Goal: Task Accomplishment & Management: Use online tool/utility

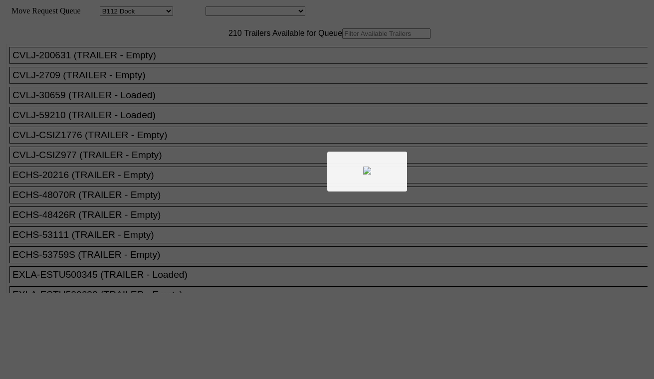
select select "121"
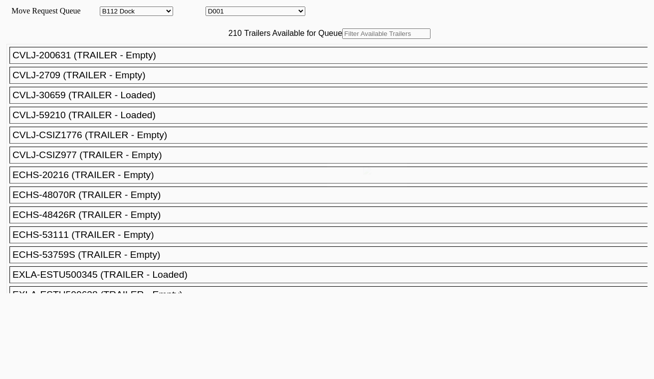
click at [247, 11] on select "D001 D002 D003 D004 D005 D006 D007 D008 D009 D010 D011 D012 D013 D014 D015 D016…" at bounding box center [256, 10] width 100 height 9
select select "3247"
click at [214, 8] on select "D001 D002 D003 D004 D005 D006 D007 D008 D009 D010 D011 D012 D013 D014 D015 D016…" at bounding box center [256, 10] width 100 height 9
click at [342, 39] on input "text" at bounding box center [386, 33] width 88 height 10
paste input "GCXU5835598"
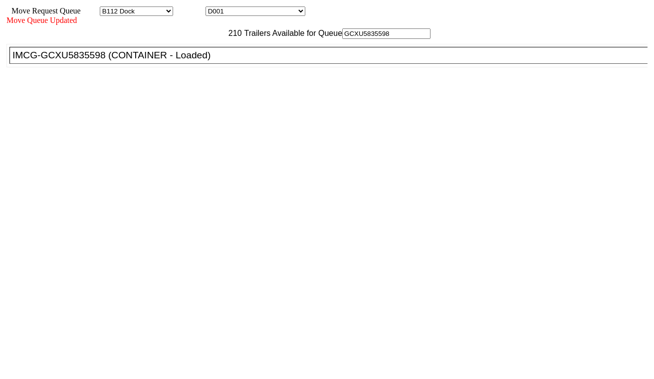
type input "GCXU5835598"
click at [197, 64] on li "IMCG-GCXU5835598 (CONTAINER - Loaded)" at bounding box center [332, 55] width 647 height 17
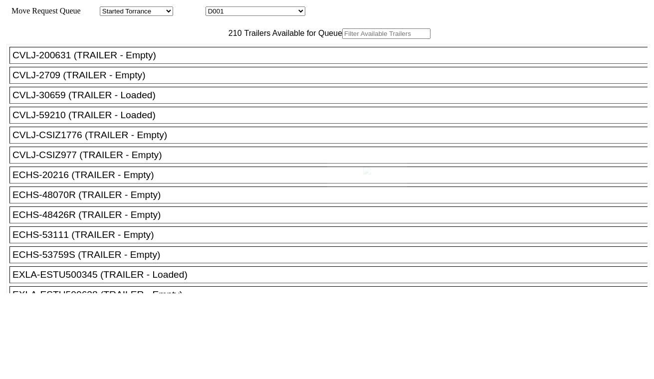
click at [252, 13] on div at bounding box center [327, 189] width 654 height 379
click at [251, 13] on select "D001 D002 D003 D004 D005 D006 D007 D008 D009 D010 D011 D012 D013 D014 D015 D016…" at bounding box center [256, 10] width 100 height 9
select select "3248"
click at [214, 8] on select "D001 D002 D003 D004 D005 D006 D007 D008 D009 D010 D011 D012 D013 D014 D015 D016…" at bounding box center [256, 10] width 100 height 9
click at [342, 39] on input "text" at bounding box center [386, 33] width 88 height 10
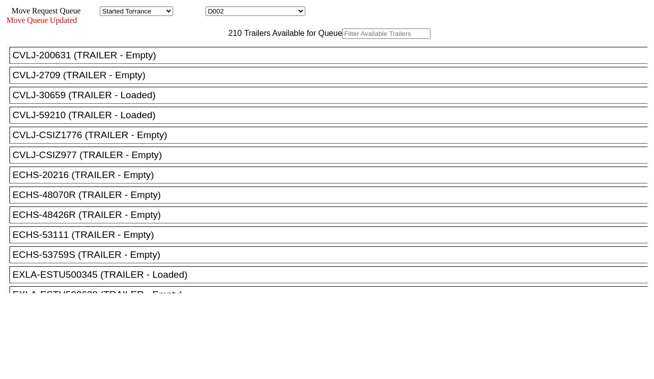
paste input "TLLU2511984"
type input "TLLU2511984"
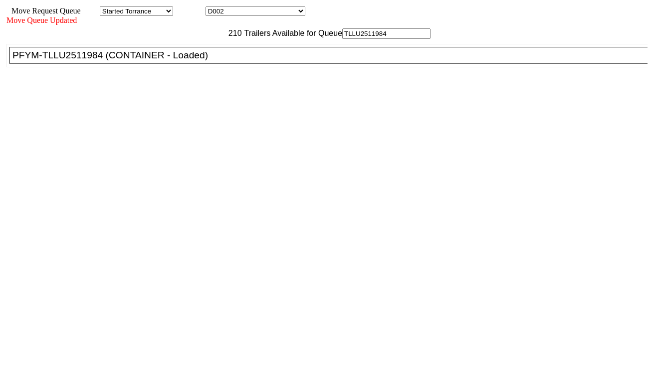
click at [205, 61] on div "PFYM-TLLU2511984 (CONTAINER - Loaded)" at bounding box center [332, 55] width 641 height 11
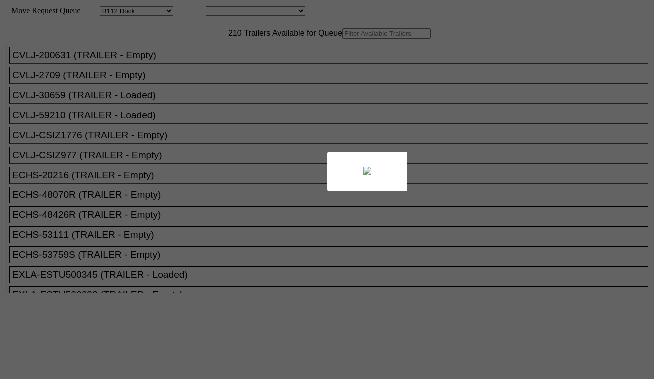
select select "121"
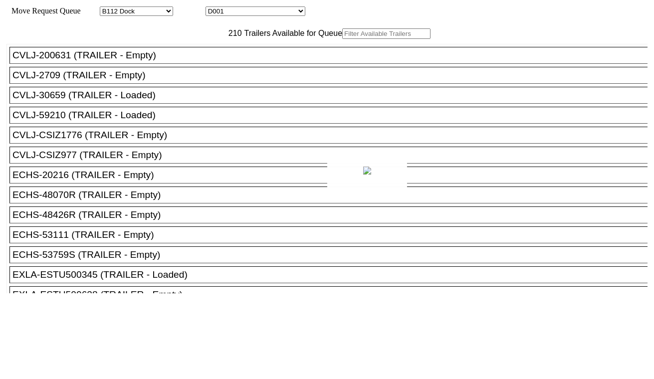
click at [256, 15] on div at bounding box center [327, 189] width 654 height 379
click at [249, 16] on select "D001 D002 D003 D004 D005 D006 D007 D008 D009 D010 D011 D012 D013 D014 D015 D016…" at bounding box center [256, 10] width 100 height 9
select select "3249"
click at [214, 8] on select "D001 D002 D003 D004 D005 D006 D007 D008 D009 D010 D011 D012 D013 D014 D015 D016…" at bounding box center [256, 10] width 100 height 9
click at [342, 39] on input "text" at bounding box center [386, 33] width 88 height 10
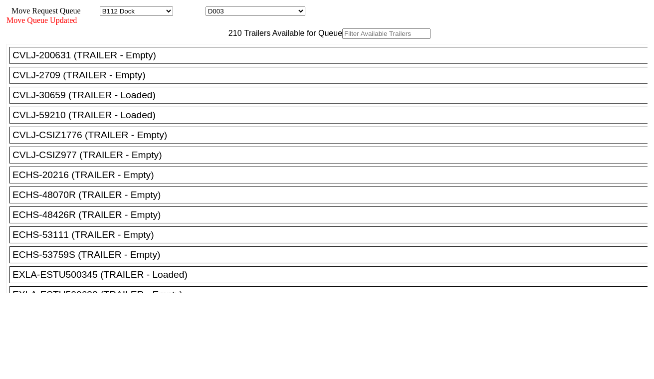
paste input "MRSU8291038"
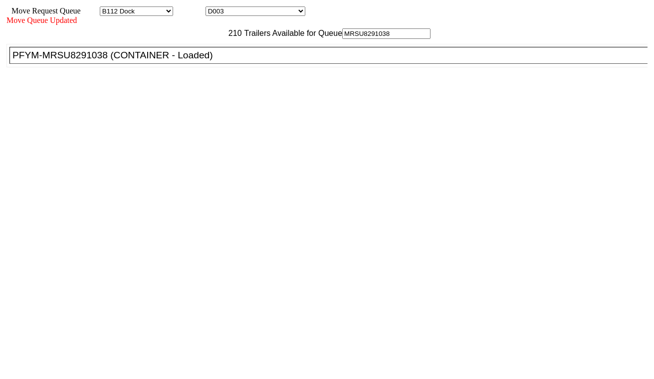
type input "MRSU8291038"
click at [208, 61] on div "PFYM-MRSU8291038 (CONTAINER - Loaded)" at bounding box center [332, 55] width 641 height 11
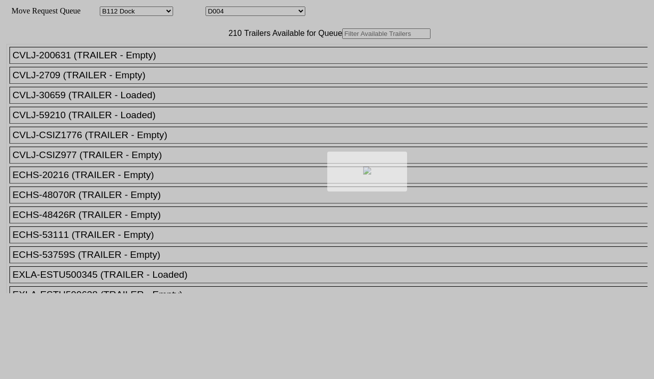
select select "121"
select select "3250"
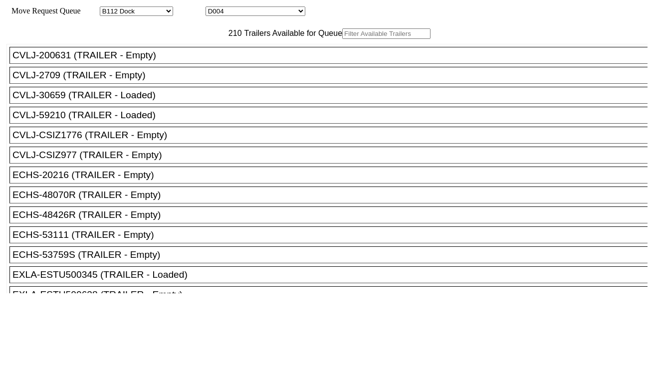
click at [342, 39] on input "text" at bounding box center [386, 33] width 88 height 10
paste input "ONEU0097936"
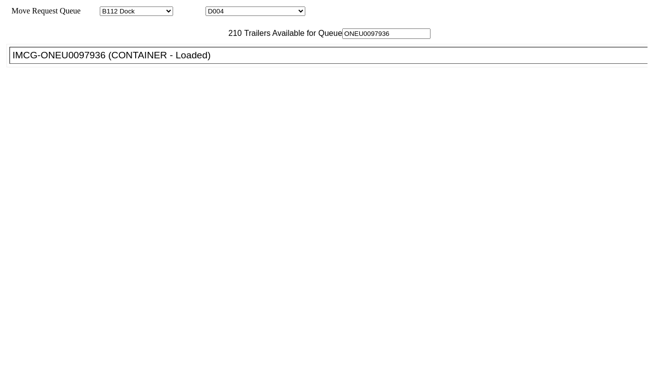
type input "ONEU0097936"
click at [205, 61] on div "IMCG-ONEU0097936 (CONTAINER - Loaded)" at bounding box center [332, 55] width 641 height 11
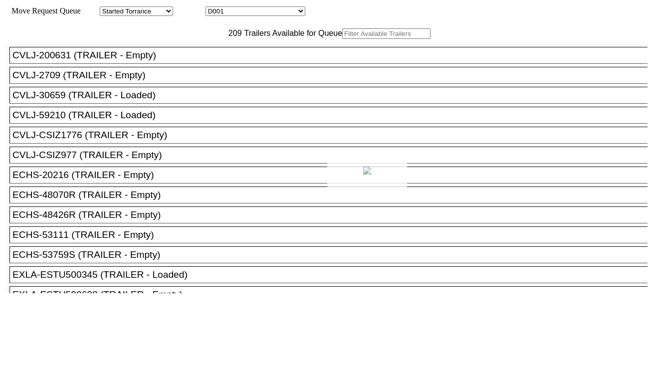
click at [269, 10] on div at bounding box center [327, 189] width 654 height 379
click at [269, 10] on select "D001 D002 D003 D004 D005 D006 D007 D008 D009 D010 D011 D012 D013 D014 D015 D016…" at bounding box center [256, 10] width 100 height 9
select select "3251"
click at [214, 8] on select "D001 D002 D003 D004 D005 D006 D007 D008 D009 D010 D011 D012 D013 D014 D015 D016…" at bounding box center [256, 10] width 100 height 9
click at [342, 39] on input "text" at bounding box center [386, 33] width 88 height 10
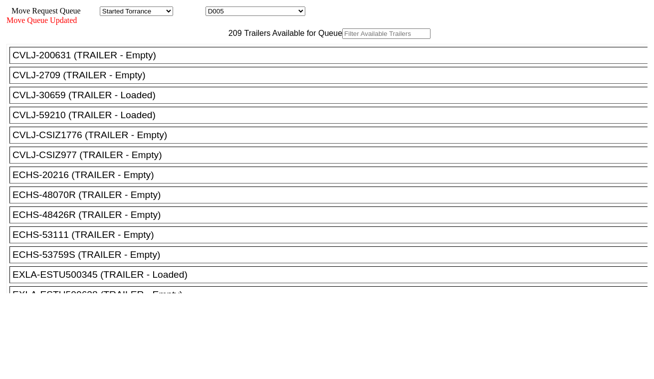
paste input "ONEU1678025"
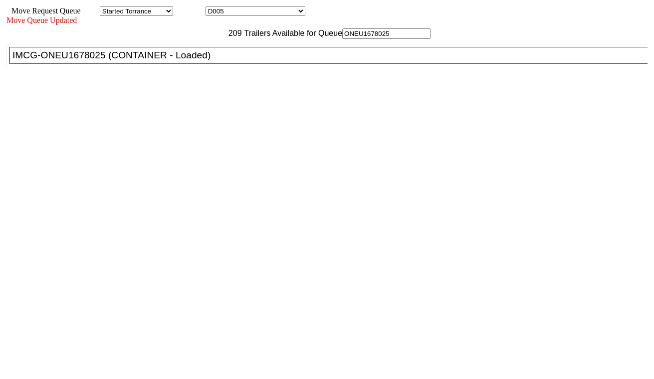
type input "ONEU1678025"
click at [201, 61] on div "IMCG-ONEU1678025 (CONTAINER - Loaded)" at bounding box center [332, 55] width 641 height 11
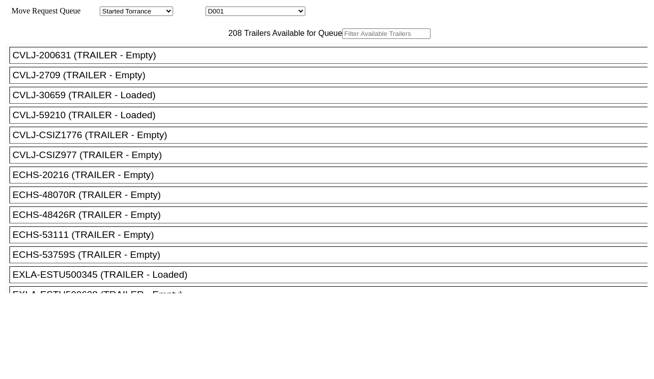
click at [264, 11] on select "D001 D002 D003 D004 D005 D006 D007 D008 D009 D010 D011 D012 D013 D014 D015 D016…" at bounding box center [256, 10] width 100 height 9
select select "3252"
click at [214, 8] on select "D001 D002 D003 D004 D005 D006 D007 D008 D009 D010 D011 D012 D013 D014 D015 D016…" at bounding box center [256, 10] width 100 height 9
click at [342, 39] on input "text" at bounding box center [386, 33] width 88 height 10
paste input "MRSU8382462"
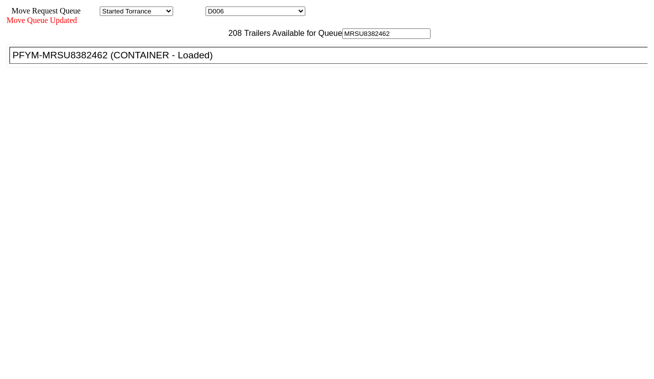
type input "MRSU8382462"
click at [198, 61] on div "PFYM-MRSU8382462 (CONTAINER - Loaded)" at bounding box center [332, 55] width 641 height 11
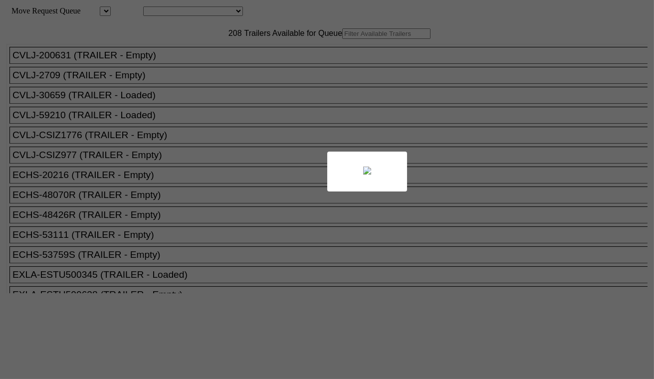
click at [241, 11] on div at bounding box center [327, 189] width 654 height 379
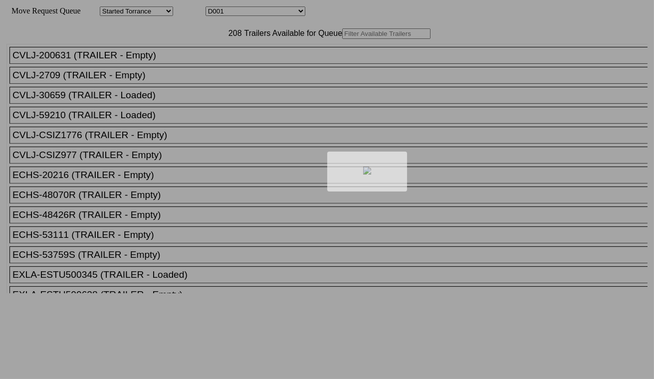
click at [241, 12] on body "Move Request Queue Area Started Torrance Lost Torrance Appt Torrance Bobtail B1…" at bounding box center [327, 168] width 646 height 329
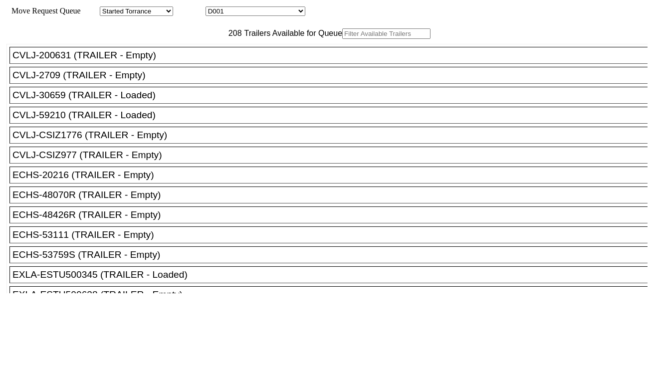
click at [248, 12] on select "D001 D002 D003 D004 D005 D006 D007 D008 D009 D010 D011 D012 D013 D014 D015 D016…" at bounding box center [256, 10] width 100 height 9
select select "3254"
click at [214, 8] on select "D001 D002 D003 D004 D005 D006 D007 D008 D009 D010 D011 D012 D013 D014 D015 D016…" at bounding box center [256, 10] width 100 height 9
click at [342, 39] on input "text" at bounding box center [386, 33] width 88 height 10
paste input "MRSU8819070"
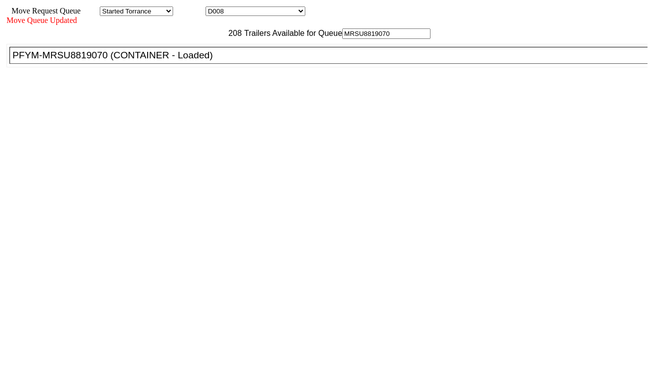
type input "MRSU8819070"
click at [212, 61] on div "PFYM-MRSU8819070 (CONTAINER - Loaded)" at bounding box center [332, 55] width 641 height 11
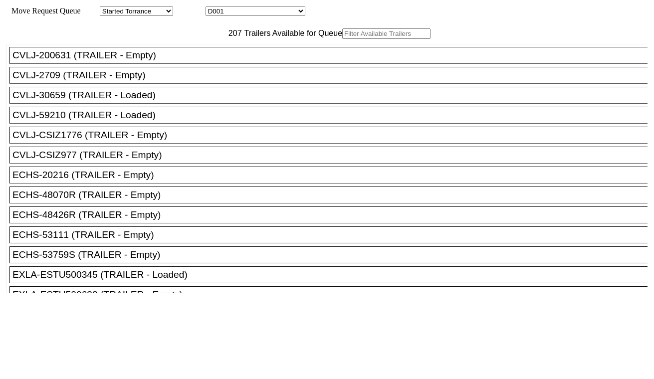
click at [264, 16] on select "D001 D002 D003 D004 D005 D006 D007 D008 D009 D010 D011 D012 D013 D014 D015 D016…" at bounding box center [256, 10] width 100 height 9
select select "3255"
click at [214, 8] on select "D001 D002 D003 D004 D005 D006 D007 D008 D009 D010 D011 D012 D013 D014 D015 D016…" at bounding box center [256, 10] width 100 height 9
click at [342, 39] on input "text" at bounding box center [386, 33] width 88 height 10
paste input "ECMU7665685"
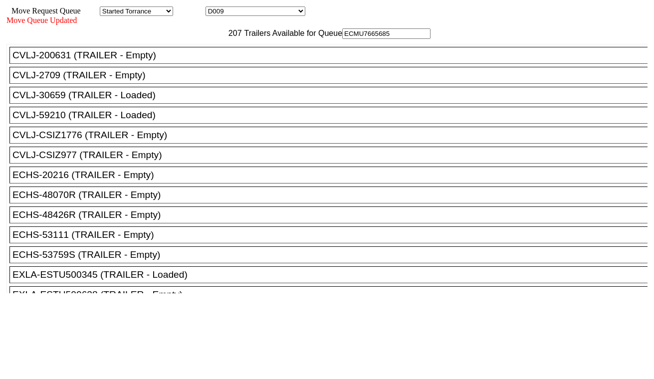
type input "ECMU7665685"
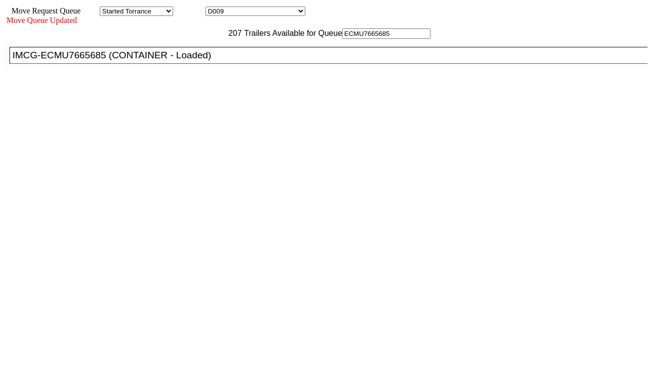
click at [202, 61] on div "IMCG-ECMU7665685 (CONTAINER - Loaded)" at bounding box center [332, 55] width 641 height 11
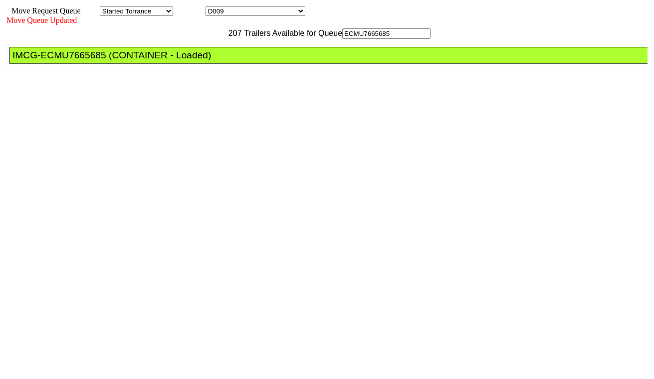
drag, startPoint x: 286, startPoint y: 126, endPoint x: 298, endPoint y: 135, distance: 14.3
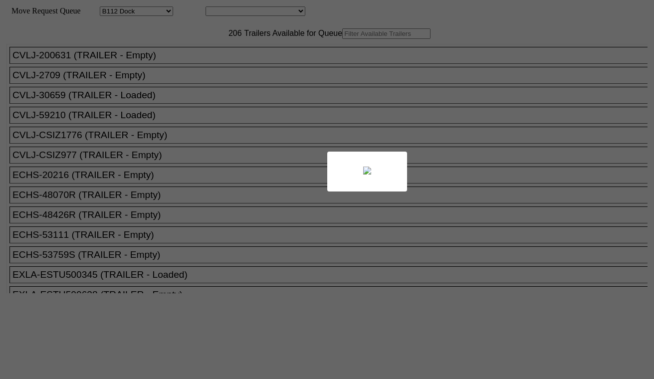
select select "121"
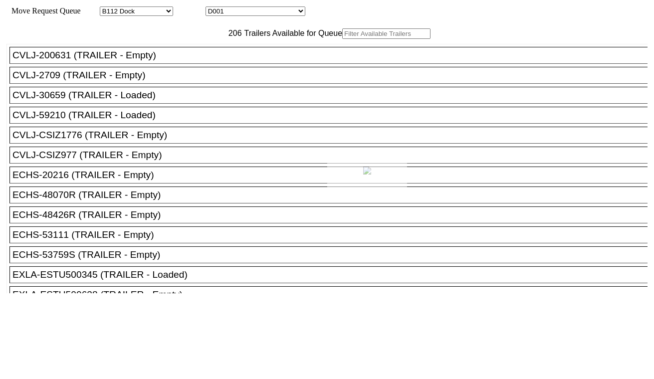
click at [272, 12] on div at bounding box center [327, 189] width 654 height 379
click at [272, 16] on div "Move Request Queue Area Started Torrance Lost Torrance Appt Torrance Bobtail B1…" at bounding box center [326, 10] width 641 height 9
click at [270, 14] on select "D001 D002 D003 D004 D005 D006 D007 D008 D009 D010 D011 D012 D013 D014 D015 D016…" at bounding box center [256, 10] width 100 height 9
select select "3256"
click at [214, 8] on select "D001 D002 D003 D004 D005 D006 D007 D008 D009 D010 D011 D012 D013 D014 D015 D016…" at bounding box center [256, 10] width 100 height 9
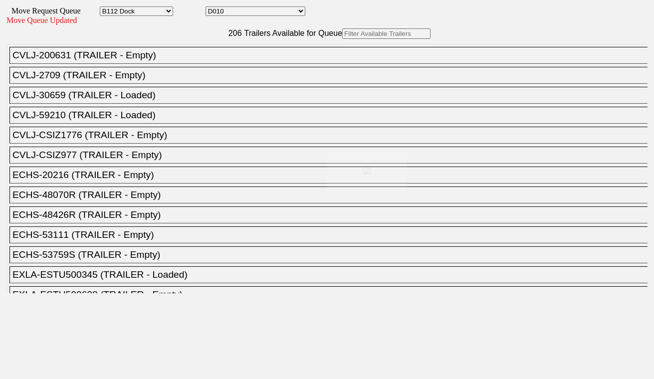
click at [342, 39] on input "text" at bounding box center [386, 33] width 88 height 10
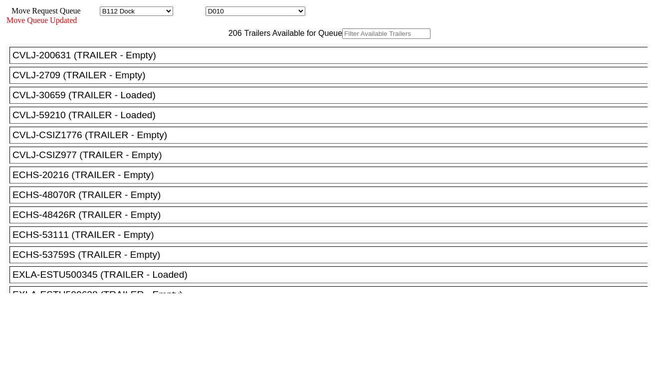
paste input "TCNU4277766"
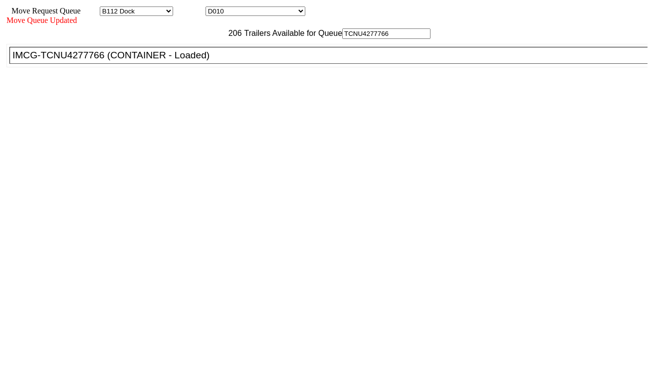
type input "TCNU4277766"
click at [208, 61] on div "IMCG-TCNU4277766 (CONTAINER - Loaded)" at bounding box center [332, 55] width 641 height 11
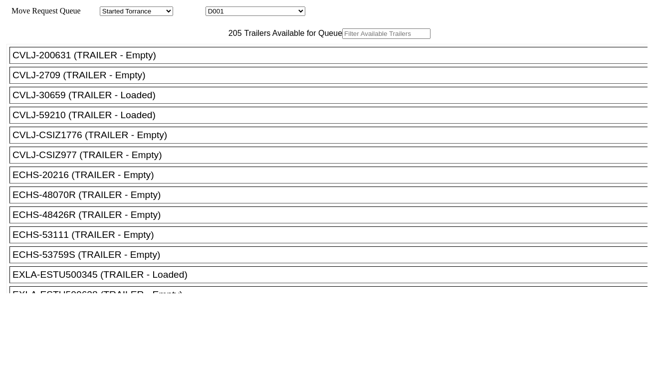
click at [249, 12] on select "D001 D002 D003 D004 D005 D006 D007 D008 D009 D010 D011 D012 D013 D014 D015 D016…" at bounding box center [256, 10] width 100 height 9
select select "3257"
click at [214, 8] on select "D001 D002 D003 D004 D005 D006 D007 D008 D009 D010 D011 D012 D013 D014 D015 D016…" at bounding box center [256, 10] width 100 height 9
click at [342, 39] on input "text" at bounding box center [386, 33] width 88 height 10
paste input "FFAU5768967"
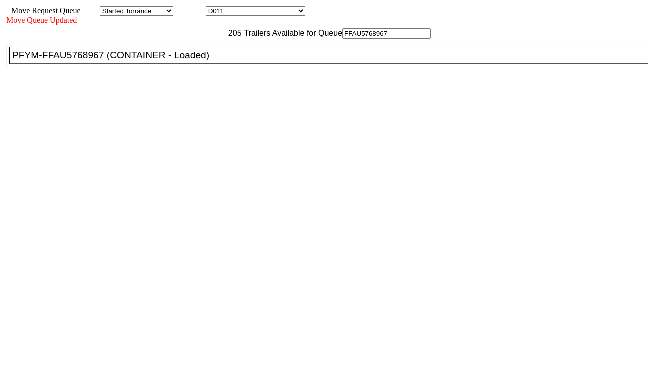
type input "FFAU5768967"
click at [202, 61] on div "PFYM-FFAU5768967 (CONTAINER - Loaded)" at bounding box center [332, 55] width 641 height 11
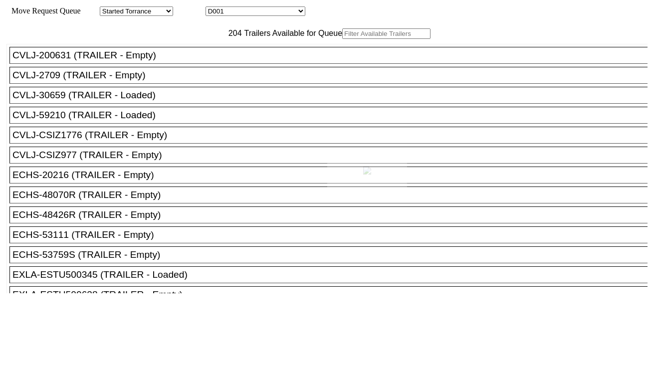
click at [273, 21] on div at bounding box center [327, 189] width 654 height 379
click at [273, 23] on div "Move Request Queue Area Started Torrance Lost Torrance Appt Torrance Bobtail B1…" at bounding box center [326, 168] width 641 height 324
click at [272, 12] on select "D001 D002 D003 D004 D005 D006 D007 D008 D009 D010 D011 D012 D013 D014 D015 D016…" at bounding box center [256, 10] width 100 height 9
select select "3258"
click at [214, 8] on select "D001 D002 D003 D004 D005 D006 D007 D008 D009 D010 D011 D012 D013 D014 D015 D016…" at bounding box center [256, 10] width 100 height 9
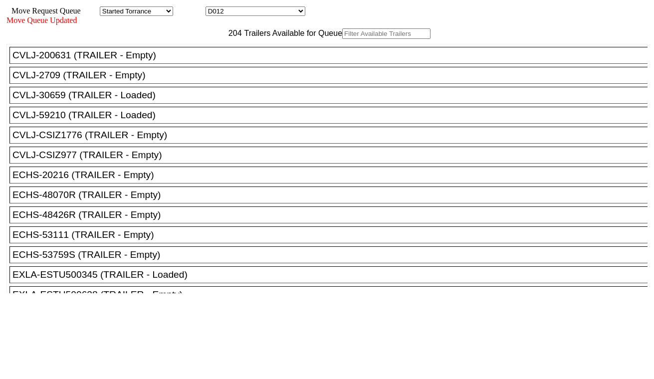
click at [342, 39] on input "text" at bounding box center [386, 33] width 88 height 10
paste input "MRSU8123116"
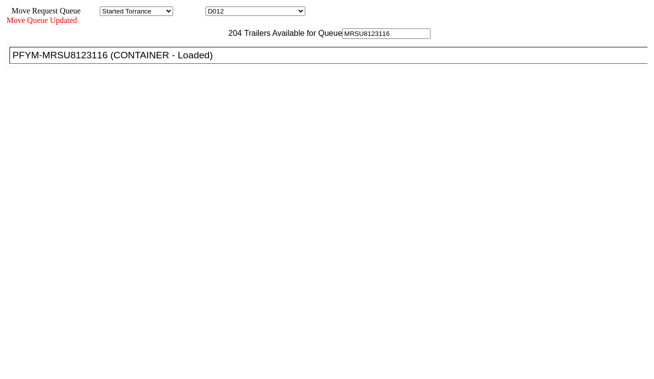
type input "MRSU8123116"
click at [209, 61] on div "PFYM-MRSU8123116 (CONTAINER - Loaded)" at bounding box center [332, 55] width 641 height 11
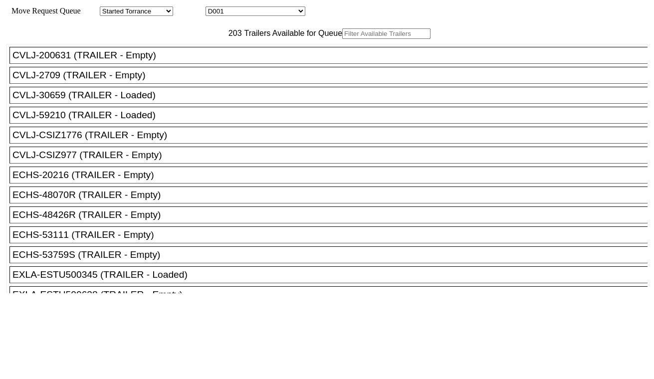
click at [275, 15] on select "D001 D002 D003 D004 D005 D006 D007 D008 D009 D010 D011 D012 D013 D014 D015 D016…" at bounding box center [256, 10] width 100 height 9
select select "3259"
click at [214, 8] on select "D001 D002 D003 D004 D005 D006 D007 D008 D009 D010 D011 D012 D013 D014 D015 D016…" at bounding box center [256, 10] width 100 height 9
click at [342, 39] on input "text" at bounding box center [386, 33] width 88 height 10
paste input "MSKU6553328"
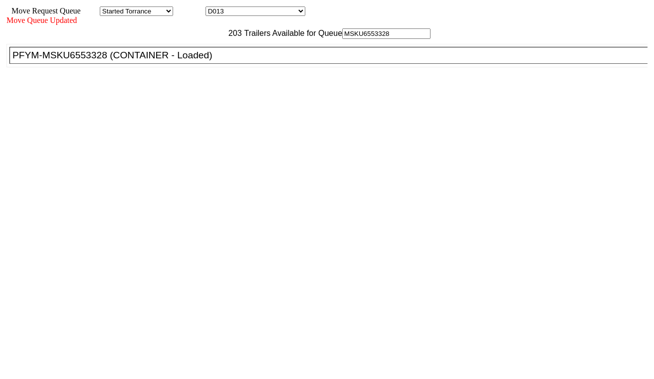
type input "MSKU6553328"
click at [202, 61] on div "PFYM-MSKU6553328 (CONTAINER - Loaded)" at bounding box center [332, 55] width 641 height 11
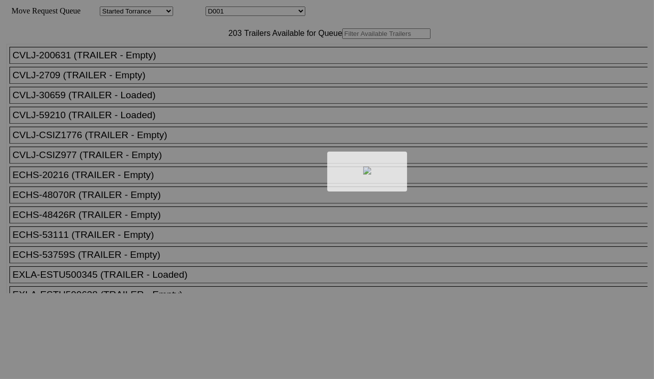
click at [260, 9] on div at bounding box center [327, 189] width 654 height 379
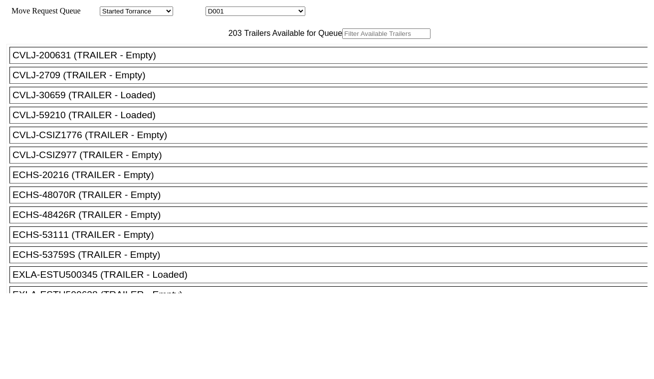
click at [260, 11] on select "D001 D002 D003 D004 D005 D006 D007 D008 D009 D010 D011 D012 D013 D014 D015 D016…" at bounding box center [256, 10] width 100 height 9
select select "3260"
click at [214, 8] on select "D001 D002 D003 D004 D005 D006 D007 D008 D009 D010 D011 D012 D013 D014 D015 D016…" at bounding box center [256, 10] width 100 height 9
click at [342, 39] on input "text" at bounding box center [386, 33] width 88 height 10
paste input "MRSU8336683"
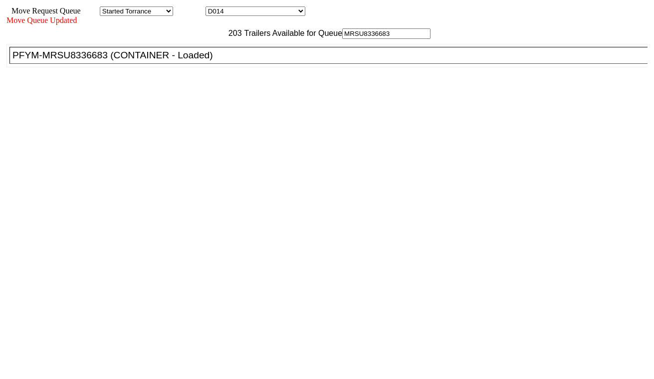
type input "MRSU8336683"
click at [213, 61] on div "PFYM-MRSU8336683 (CONTAINER - Loaded)" at bounding box center [332, 55] width 641 height 11
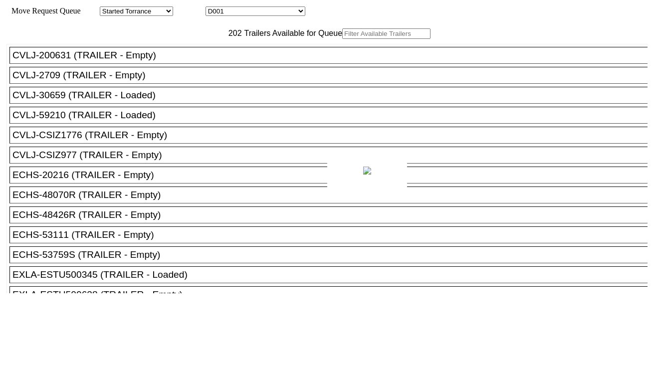
click at [260, 13] on div at bounding box center [327, 189] width 654 height 379
click at [260, 13] on select "D001 D002 D003 D004 D005 D006 D007 D008 D009 D010 D011 D012 D013 D014 D015 D016…" at bounding box center [256, 10] width 100 height 9
select select "3261"
click at [214, 8] on select "D001 D002 D003 D004 D005 D006 D007 D008 D009 D010 D011 D012 D013 D014 D015 D016…" at bounding box center [256, 10] width 100 height 9
click at [342, 39] on input "text" at bounding box center [386, 33] width 88 height 10
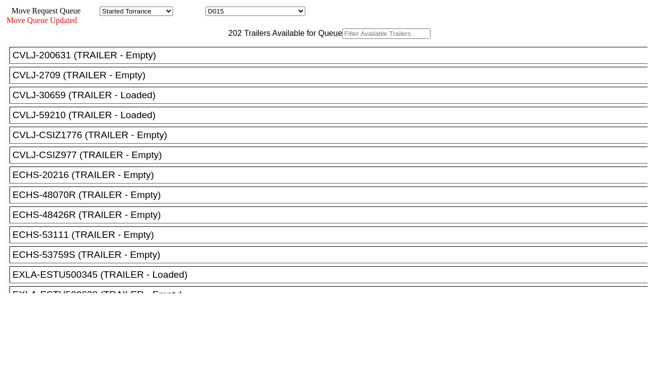
paste input "ECMU7744700"
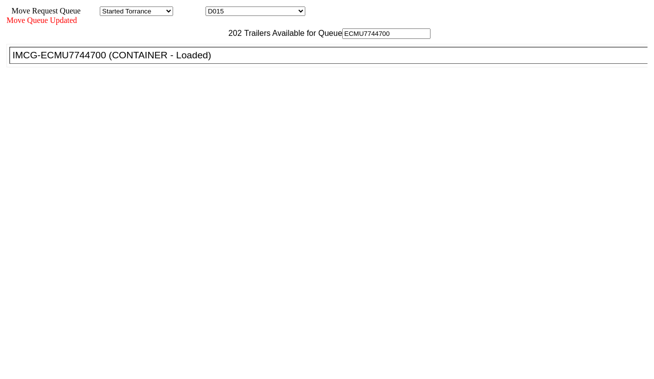
type input "ECMU7744700"
click at [193, 61] on div "IMCG-ECMU7744700 (CONTAINER - Loaded)" at bounding box center [332, 55] width 641 height 11
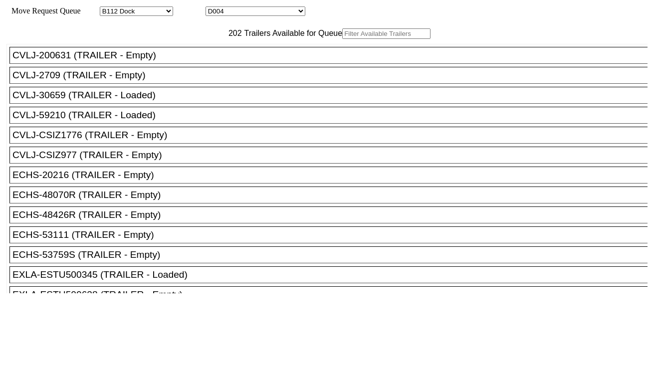
select select "121"
click at [236, 10] on select "D001 D002 D003 D004 D005 D006 D007 D008 D009 D010 D011 D012 D013 D014 D015 D016…" at bounding box center [256, 10] width 100 height 9
select select "3262"
click at [214, 8] on select "D001 D002 D003 D004 D005 D006 D007 D008 D009 D010 D011 D012 D013 D014 D015 D016…" at bounding box center [256, 10] width 100 height 9
click at [342, 39] on input "text" at bounding box center [386, 33] width 88 height 10
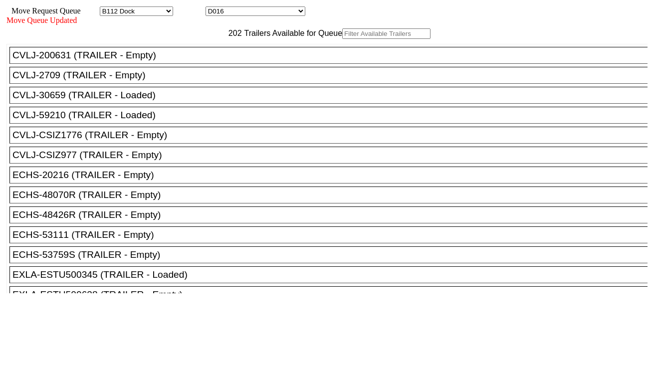
paste input "MRSU8783383"
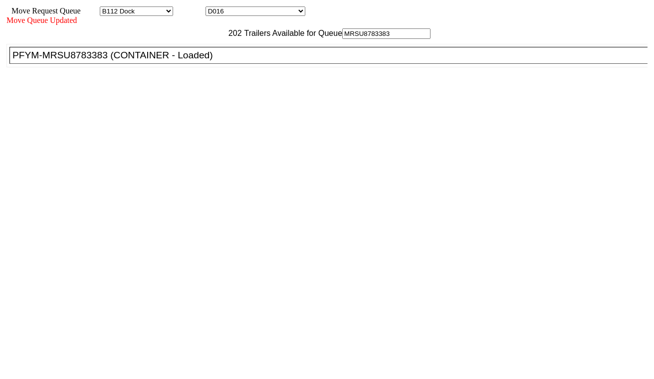
type input "MRSU8783383"
click at [205, 61] on div "PFYM-MRSU8783383 (CONTAINER - Loaded)" at bounding box center [332, 55] width 641 height 11
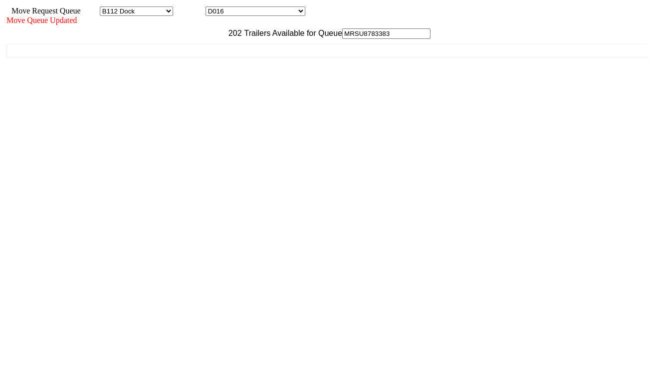
click at [562, 332] on div "202 Trailers Available for Queue MRSU8783383 CVLJ-200631 (TRAILER - Empty) CVLJ…" at bounding box center [326, 179] width 641 height 303
